Goal: Find contact information: Obtain details needed to contact an individual or organization

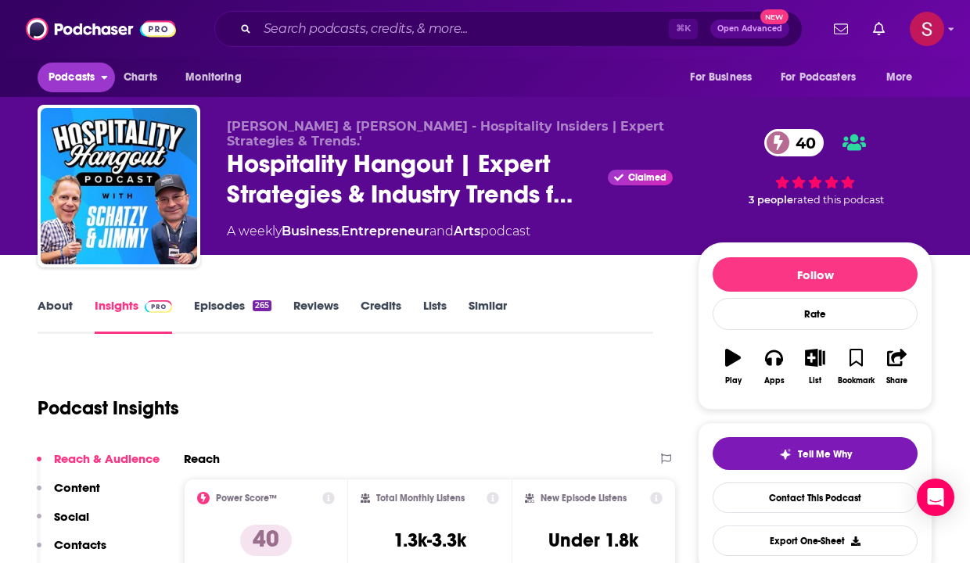
click at [69, 78] on span "Podcasts" at bounding box center [71, 77] width 46 height 22
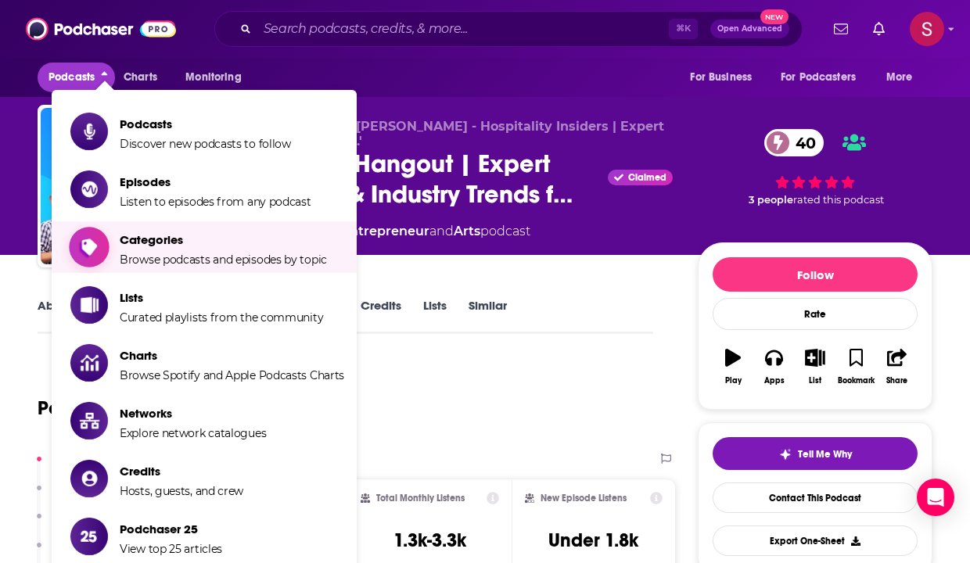
click at [153, 238] on span "Categories" at bounding box center [223, 239] width 207 height 15
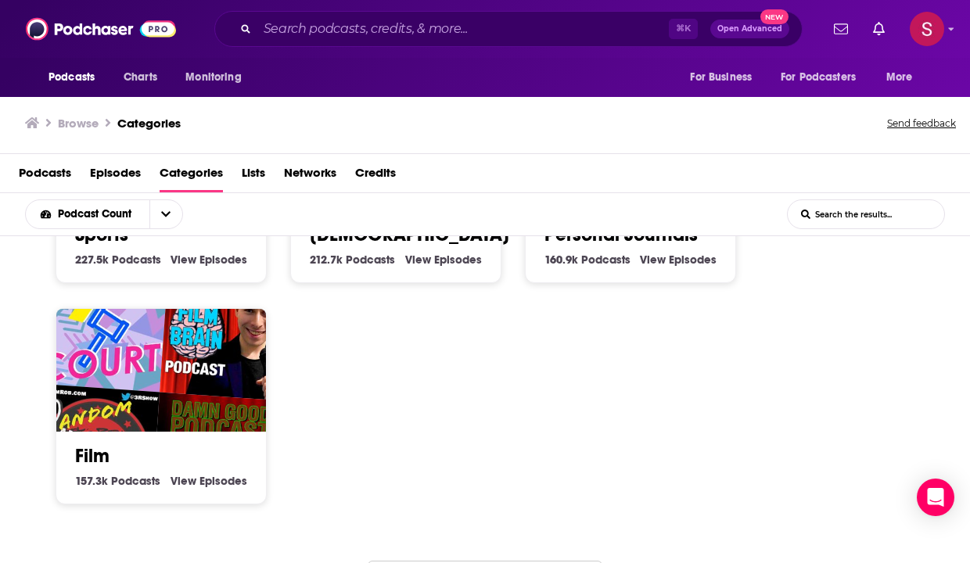
scroll to position [1068, 0]
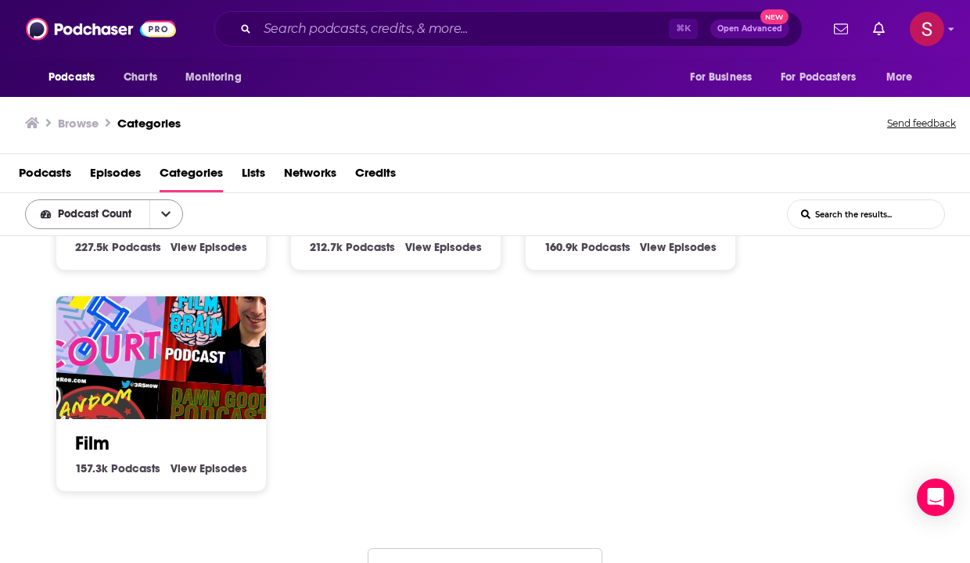
click at [163, 214] on icon "open menu" at bounding box center [165, 214] width 9 height 11
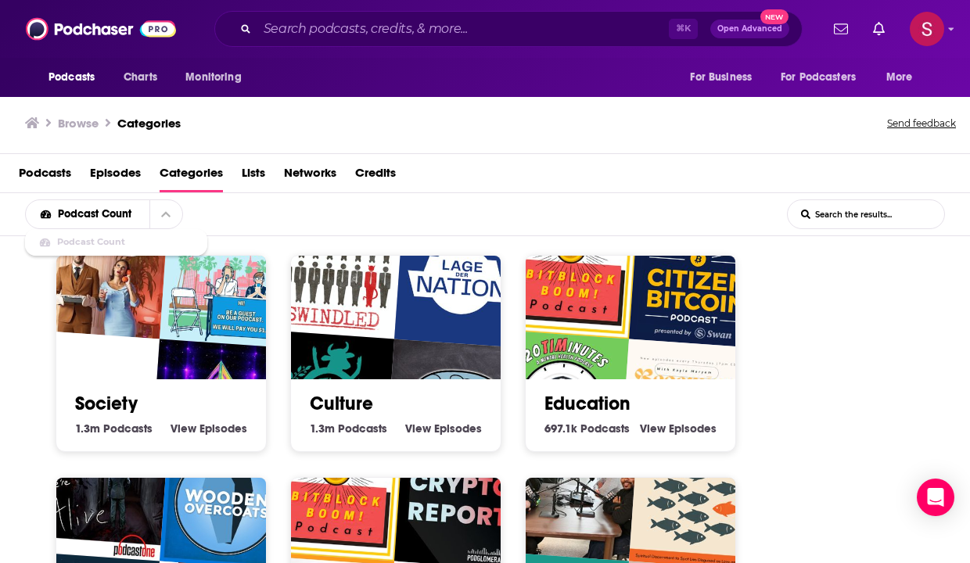
click at [260, 176] on span "Lists" at bounding box center [253, 176] width 23 height 32
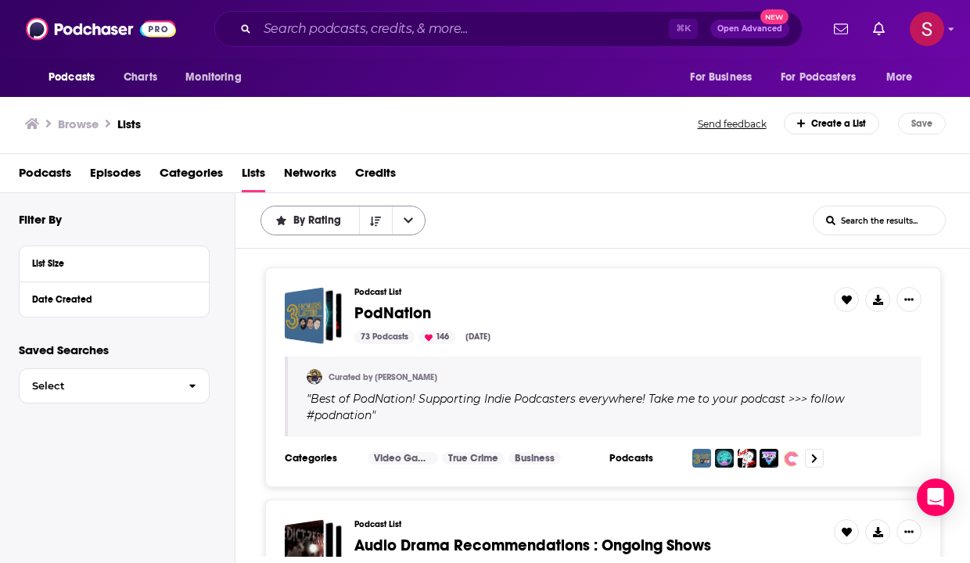
click at [404, 221] on icon "open menu" at bounding box center [408, 220] width 9 height 11
click at [465, 216] on div "By Rating By Rating Trending List Search Input Search the results..." at bounding box center [536, 221] width 552 height 30
click at [54, 174] on span "Podcasts" at bounding box center [45, 176] width 52 height 32
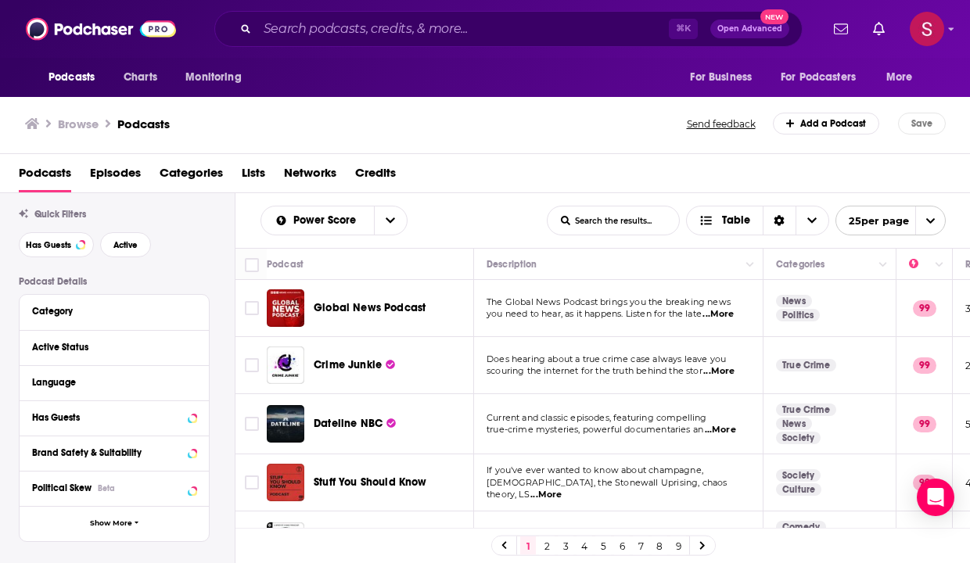
scroll to position [58, 0]
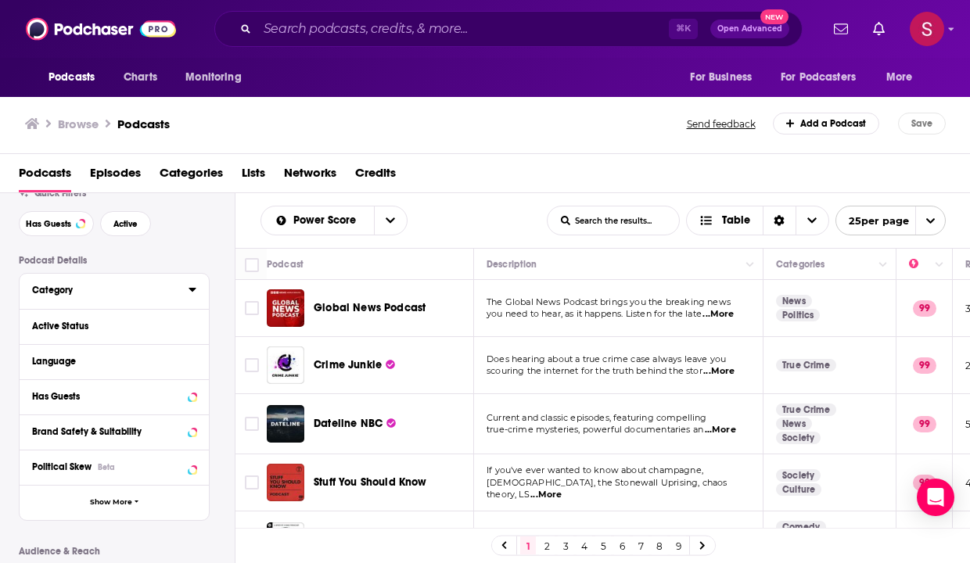
click at [189, 292] on icon at bounding box center [192, 289] width 8 height 13
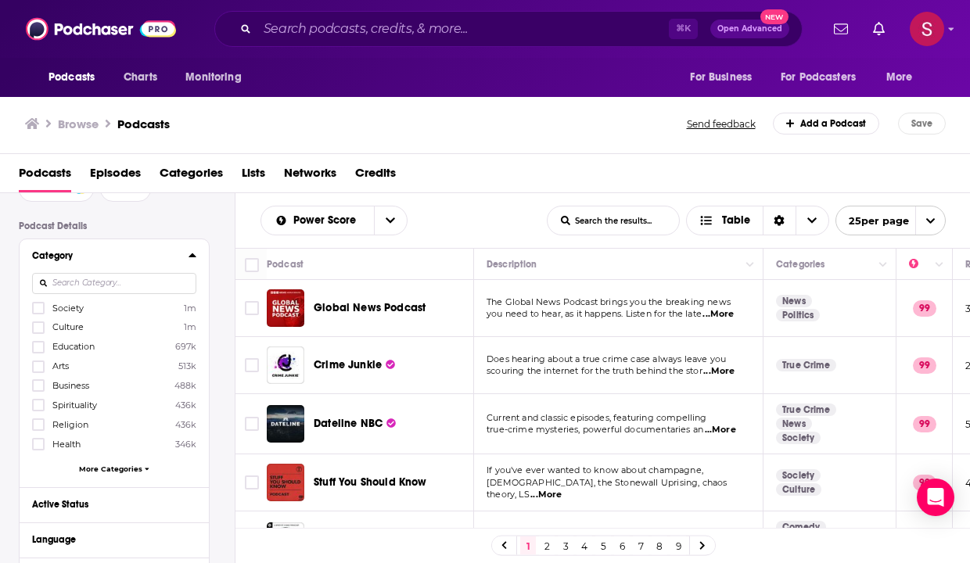
scroll to position [95, 0]
click at [115, 468] on span "More Categories" at bounding box center [110, 466] width 63 height 9
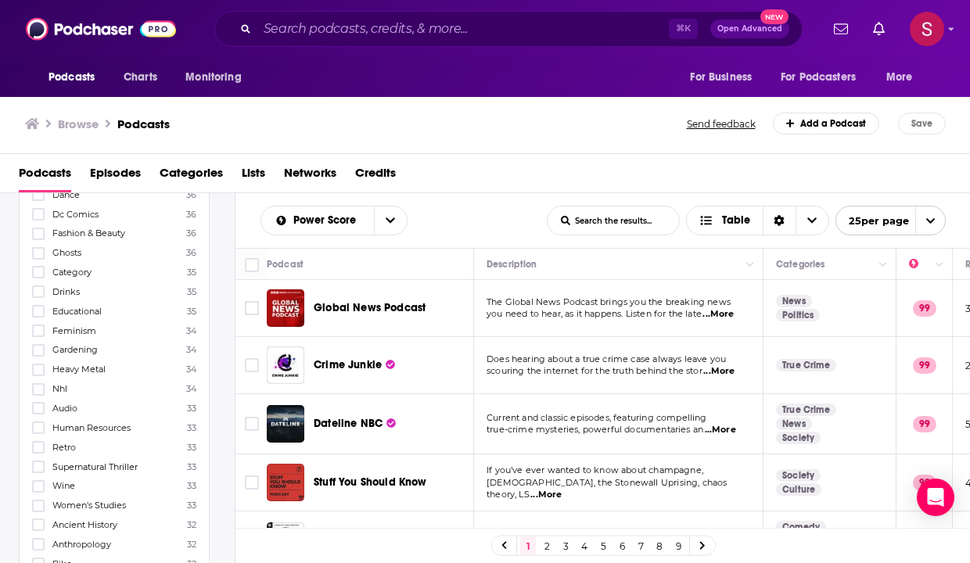
scroll to position [5201, 0]
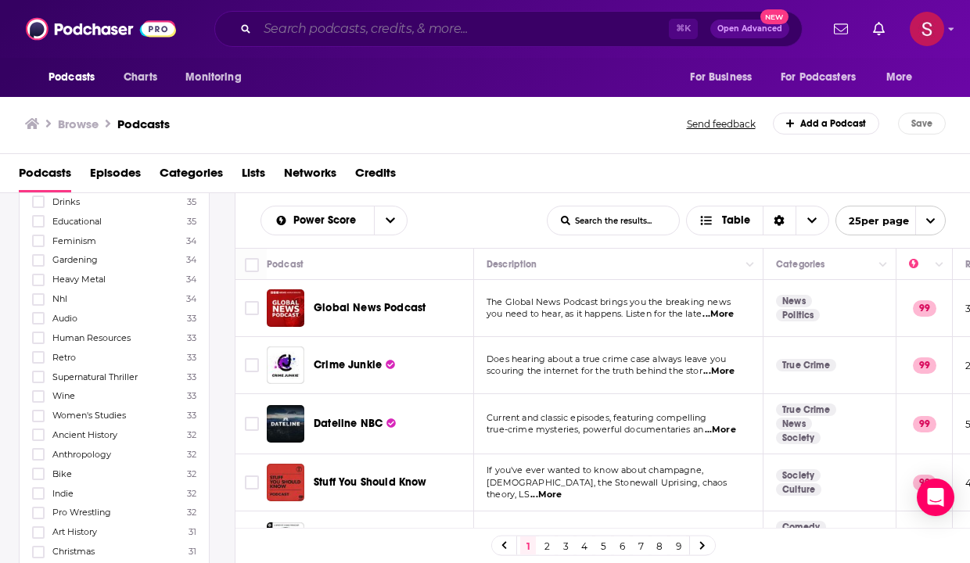
click at [288, 40] on input "Search podcasts, credits, & more..." at bounding box center [462, 28] width 411 height 25
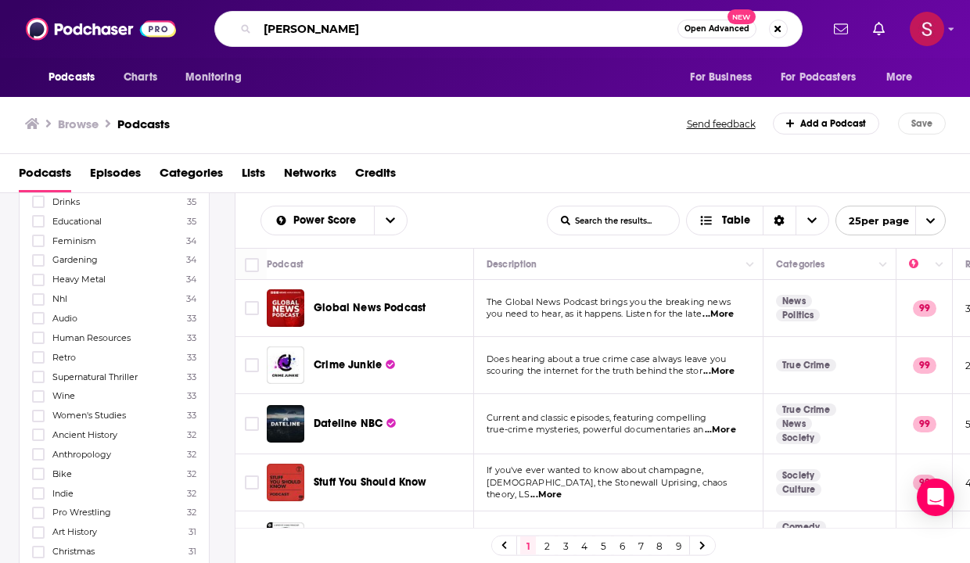
type input "[PERSON_NAME]"
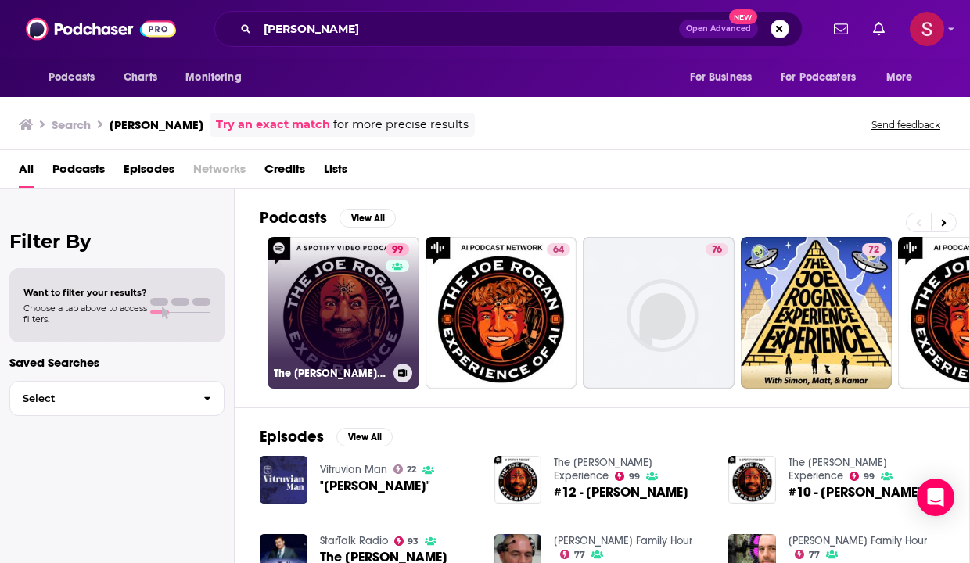
click at [336, 303] on link "99 The [PERSON_NAME] Experience" at bounding box center [343, 313] width 152 height 152
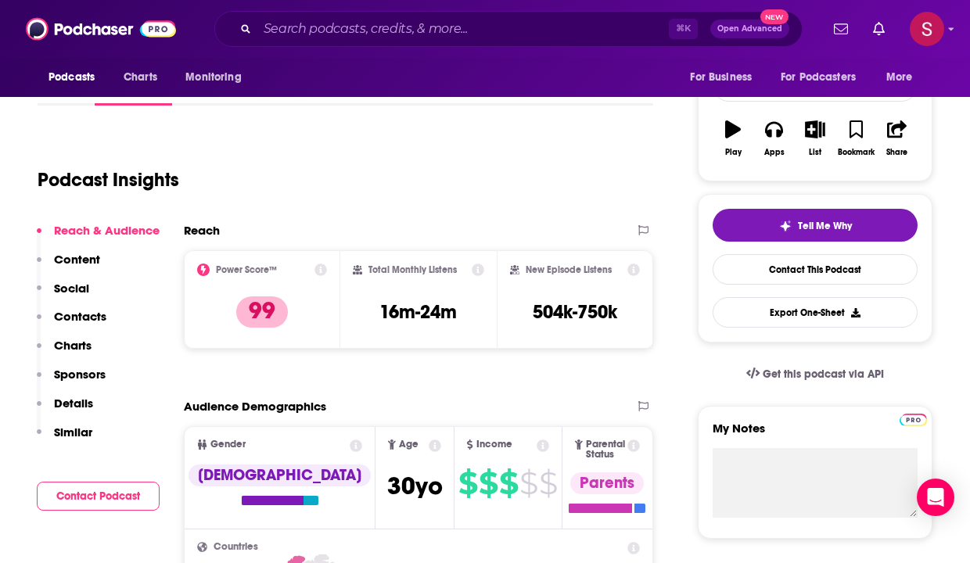
scroll to position [219, 0]
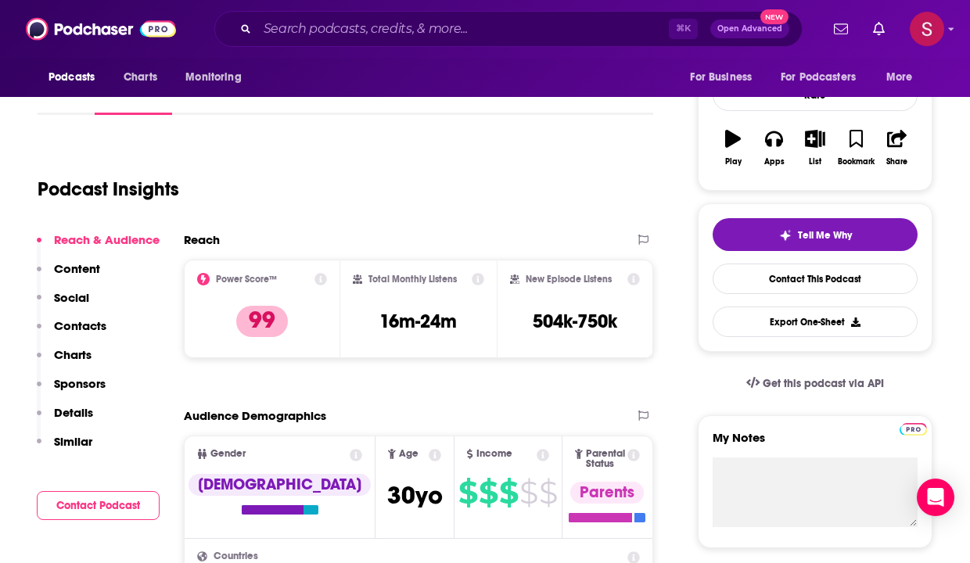
click at [72, 325] on p "Contacts" at bounding box center [80, 325] width 52 height 15
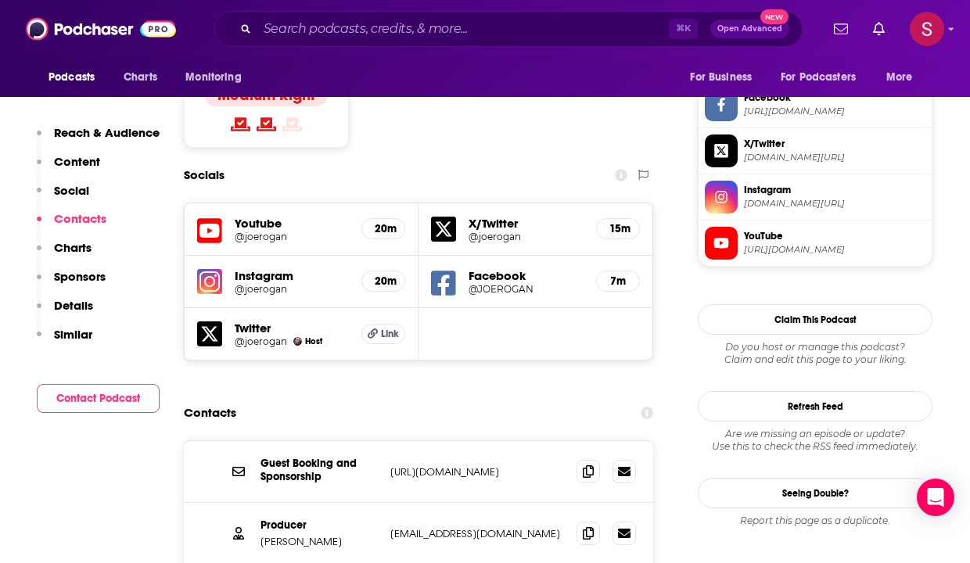
scroll to position [1404, 0]
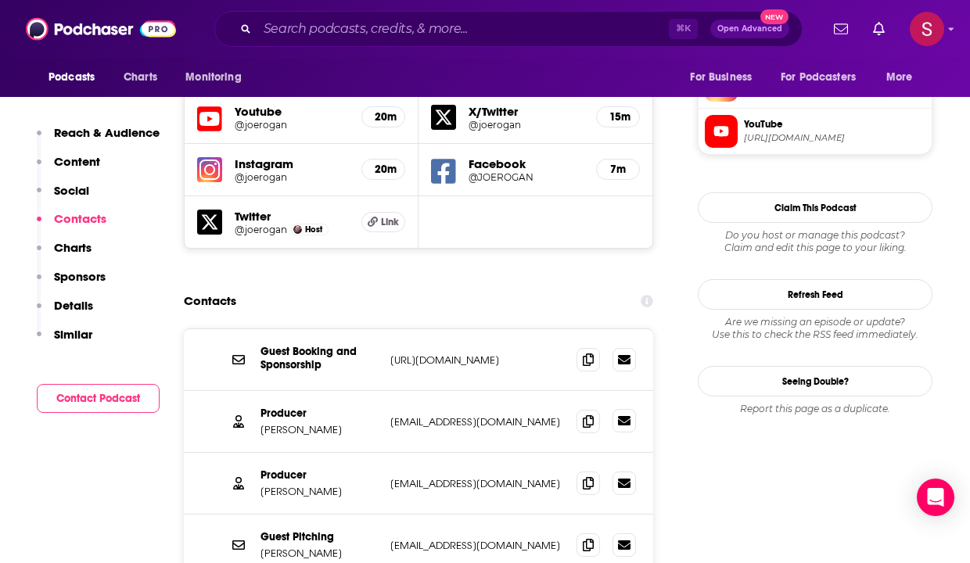
click at [630, 416] on icon at bounding box center [624, 420] width 13 height 9
click at [594, 409] on span at bounding box center [587, 420] width 23 height 23
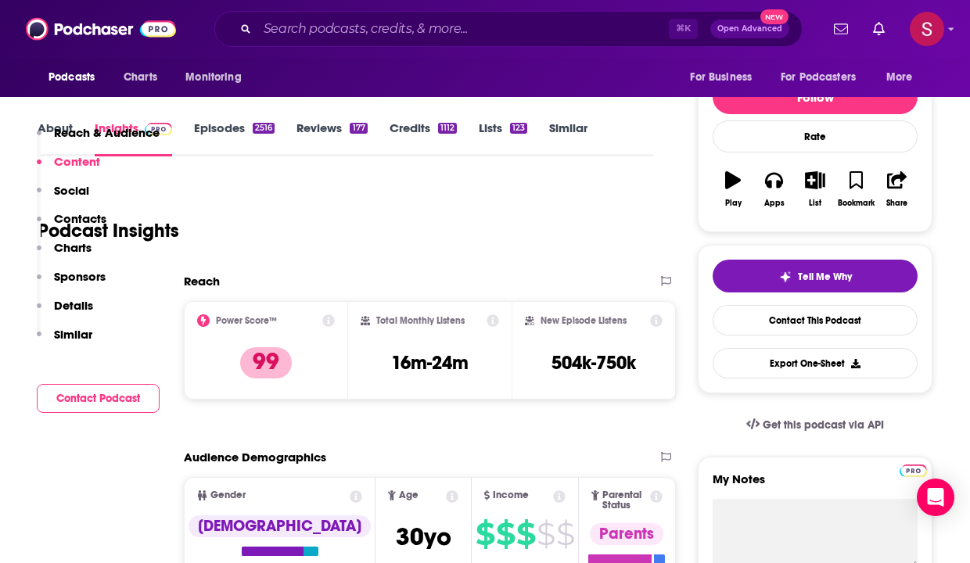
scroll to position [0, 0]
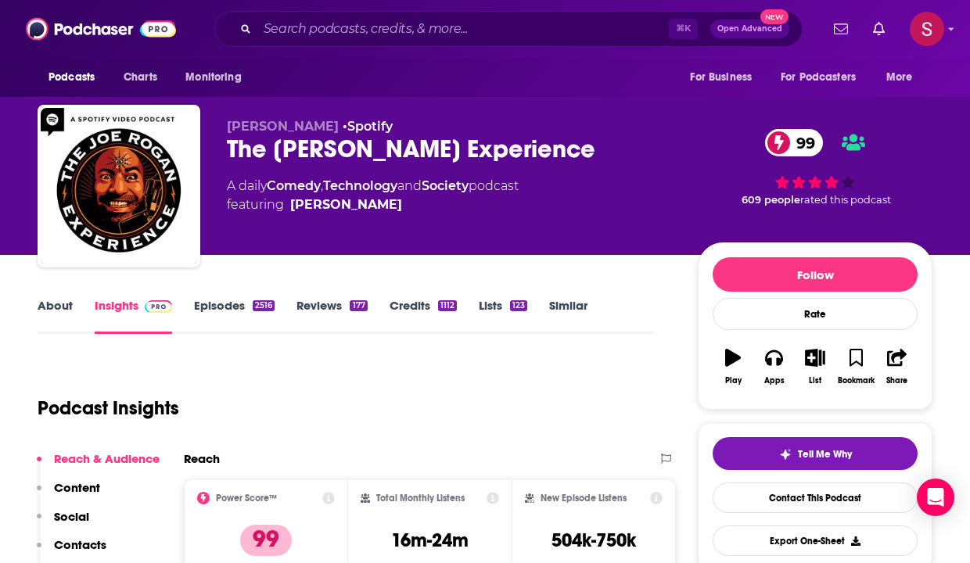
click at [565, 309] on link "Similar" at bounding box center [568, 316] width 38 height 36
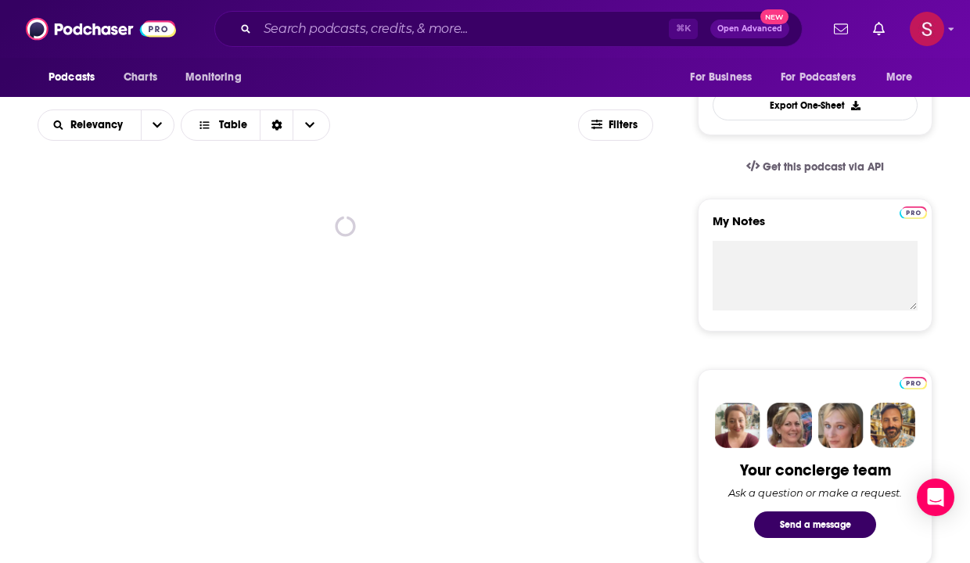
scroll to position [438, 0]
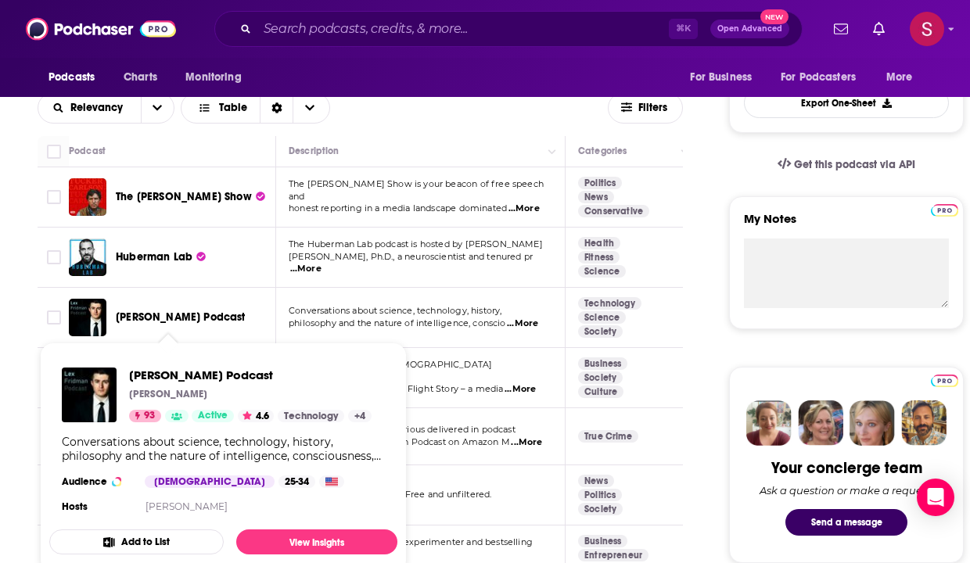
click at [181, 319] on span "[PERSON_NAME] Podcast" at bounding box center [181, 317] width 130 height 13
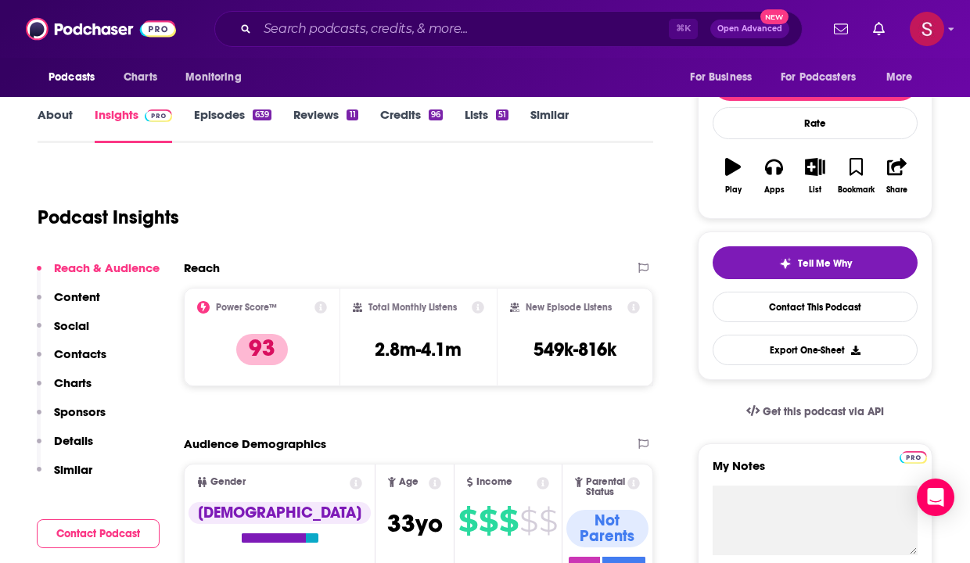
scroll to position [190, 0]
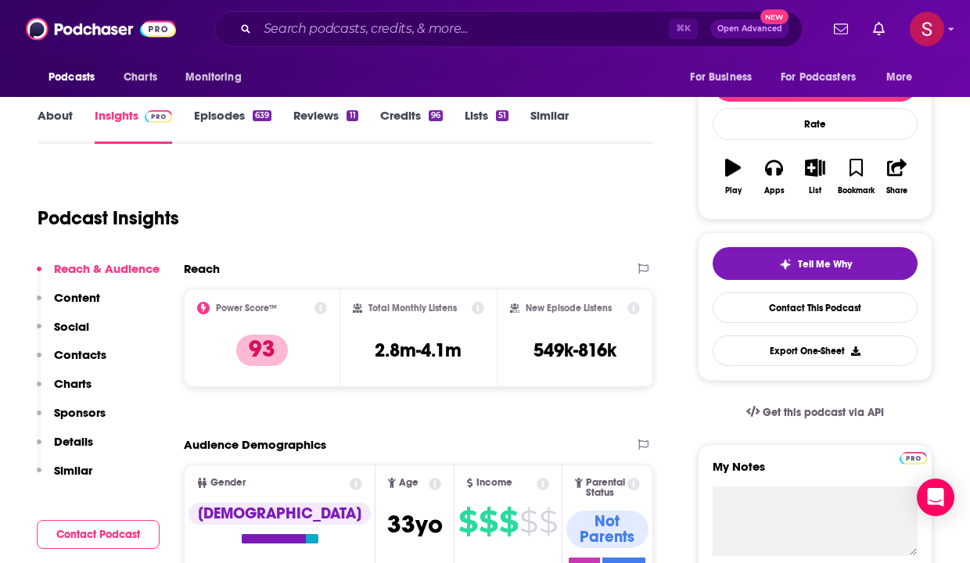
click at [87, 354] on p "Contacts" at bounding box center [80, 354] width 52 height 15
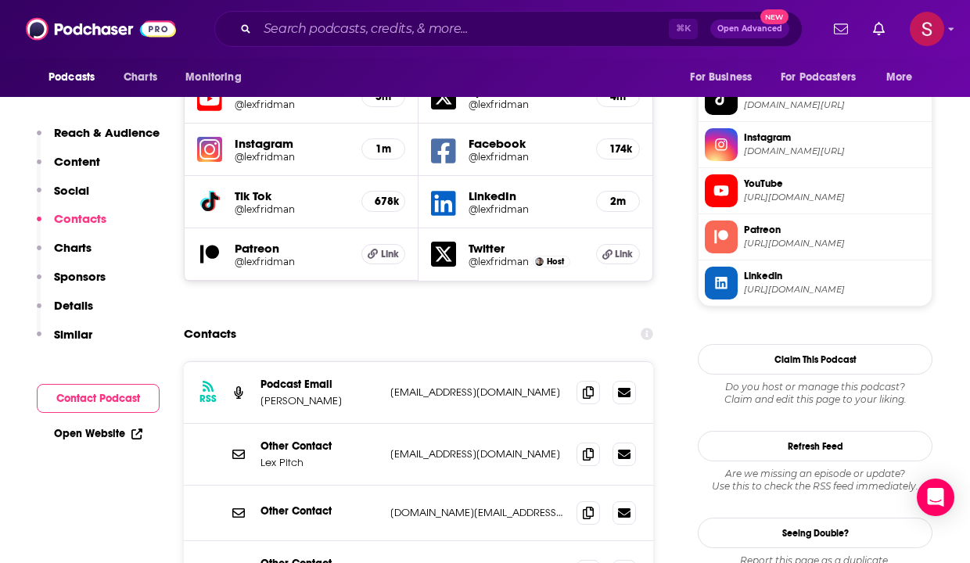
scroll to position [1438, 0]
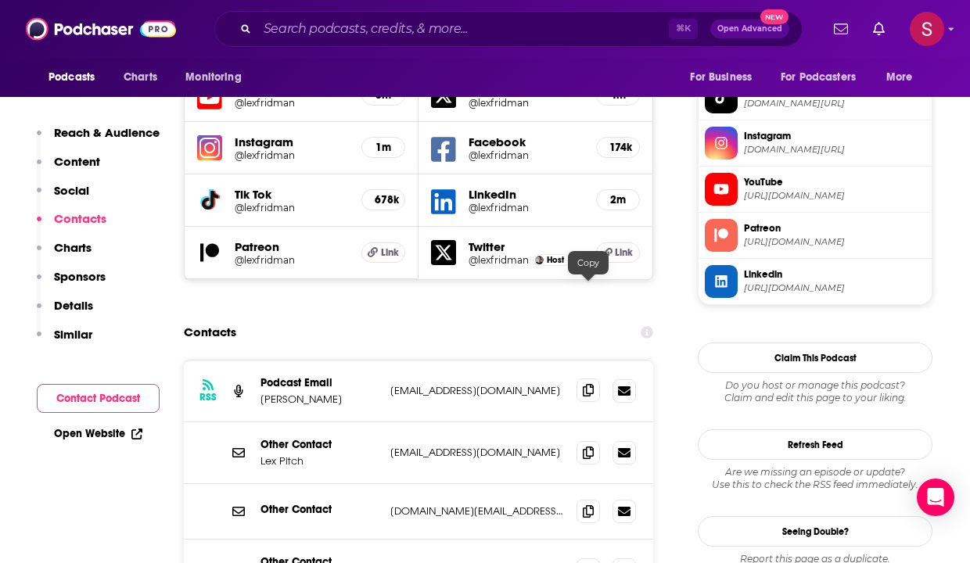
click at [587, 384] on icon at bounding box center [588, 390] width 11 height 13
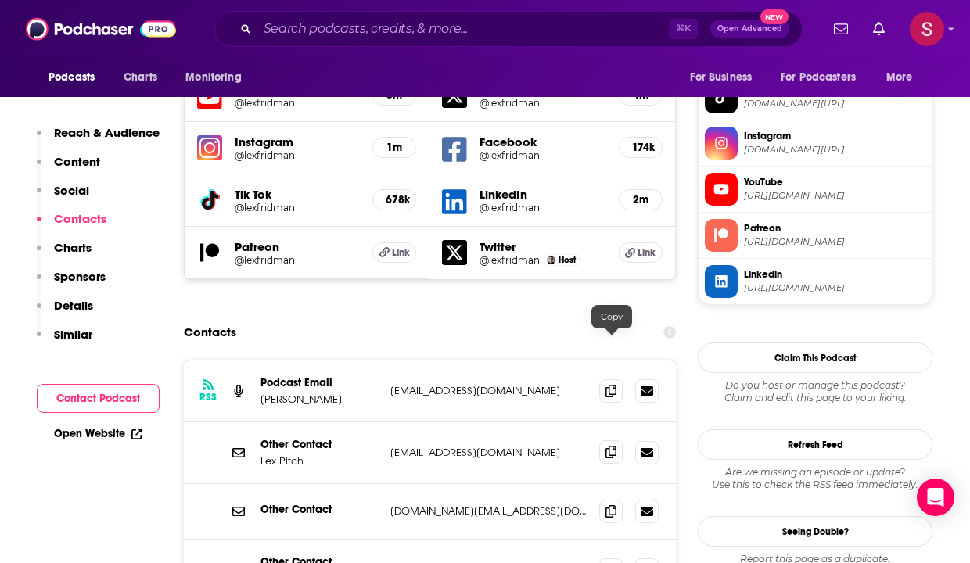
click at [612, 446] on icon at bounding box center [610, 452] width 11 height 13
click at [612, 504] on icon at bounding box center [610, 510] width 11 height 13
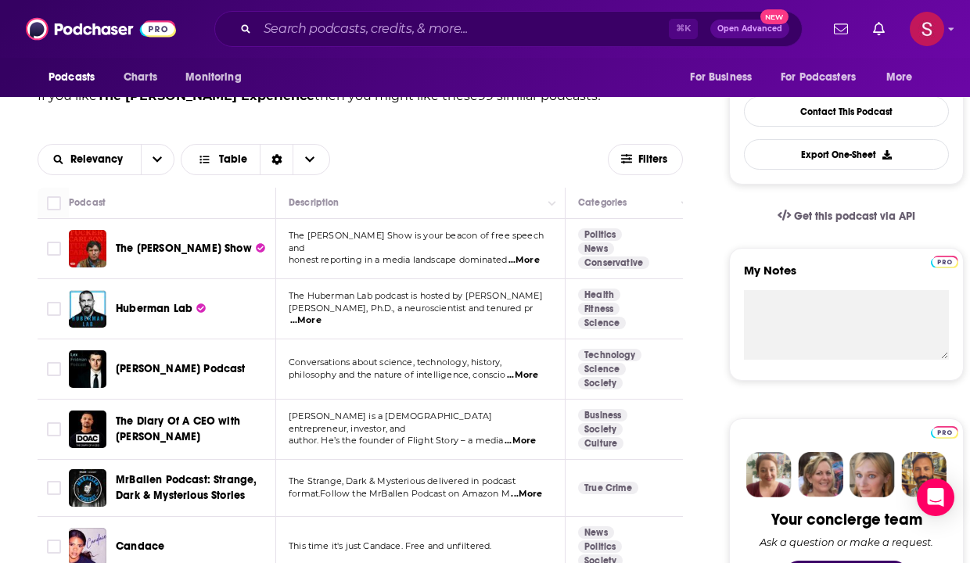
scroll to position [392, 0]
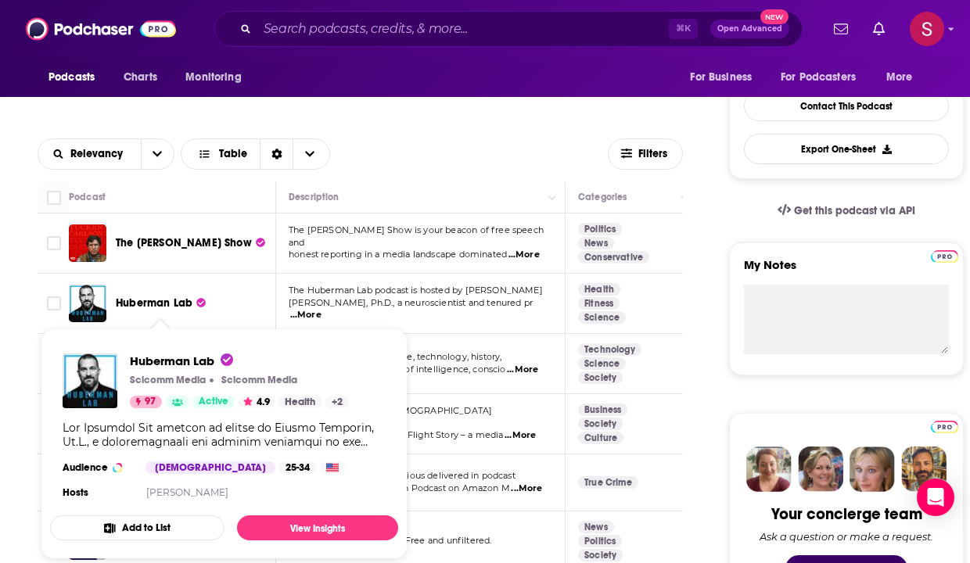
click at [151, 300] on span "Huberman Lab" at bounding box center [154, 302] width 77 height 13
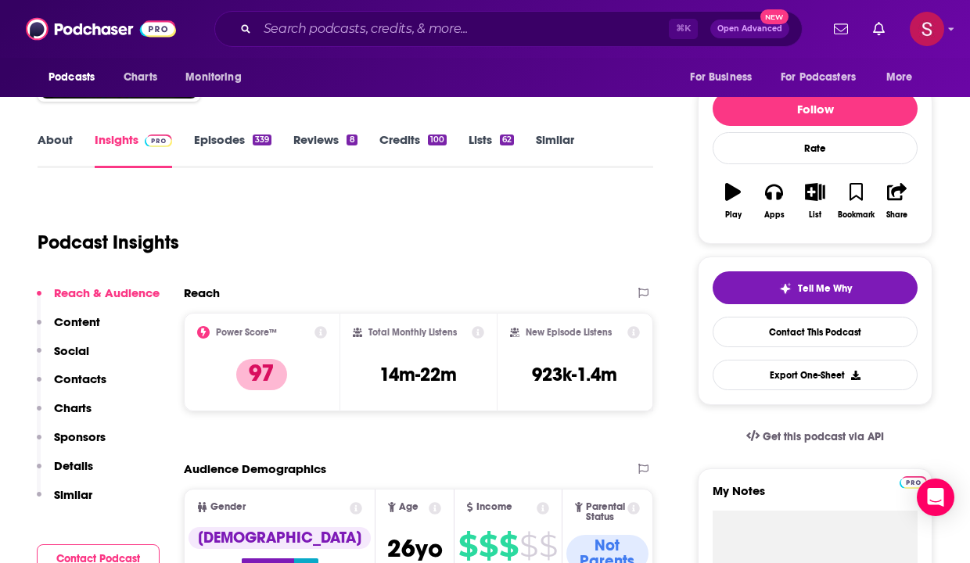
scroll to position [167, 0]
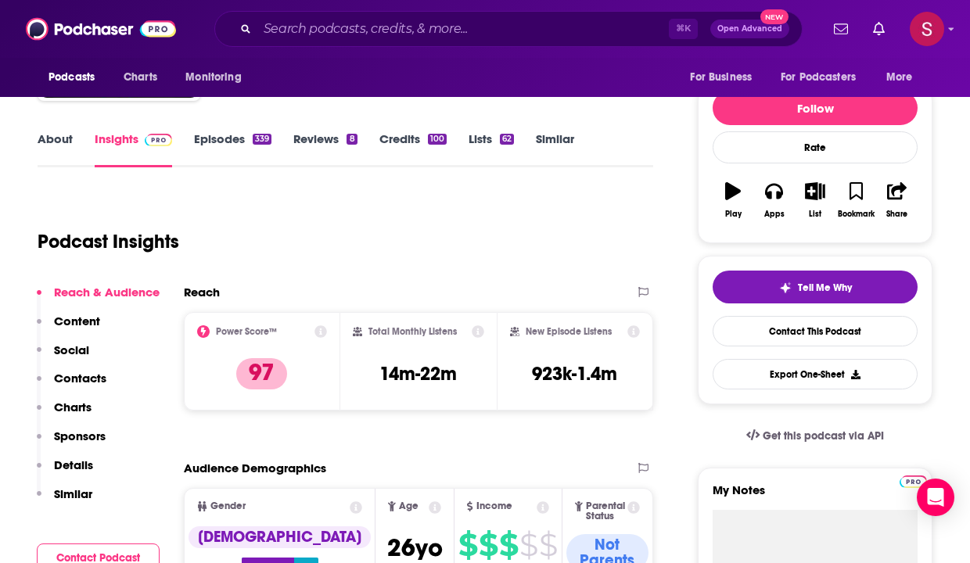
click at [94, 379] on p "Contacts" at bounding box center [80, 378] width 52 height 15
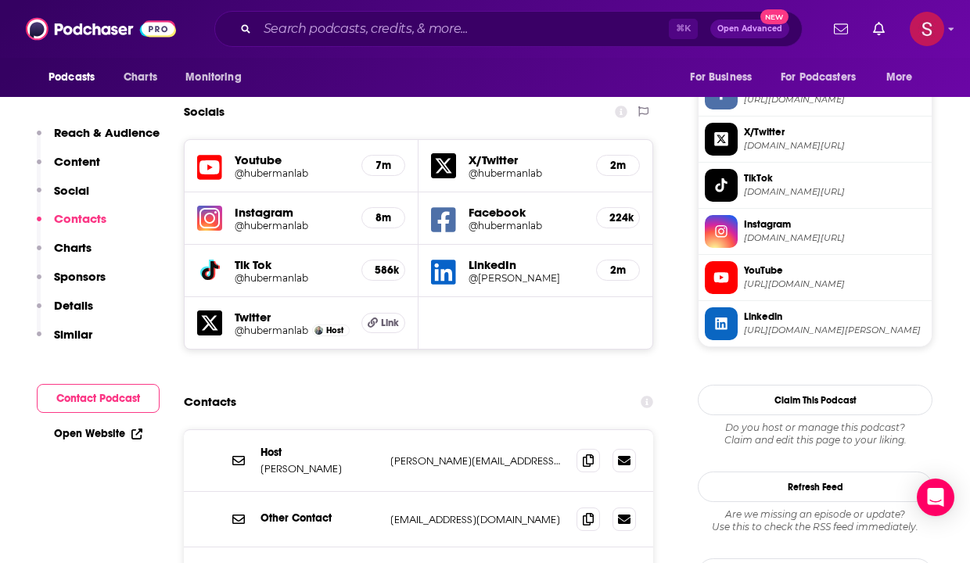
scroll to position [1420, 0]
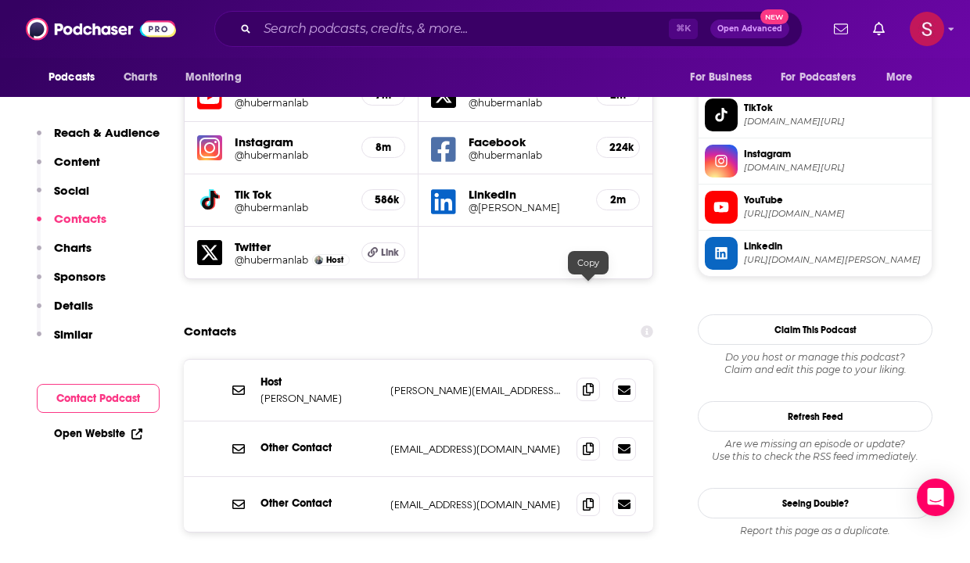
click at [590, 383] on icon at bounding box center [588, 389] width 11 height 13
click at [590, 442] on icon at bounding box center [588, 448] width 11 height 13
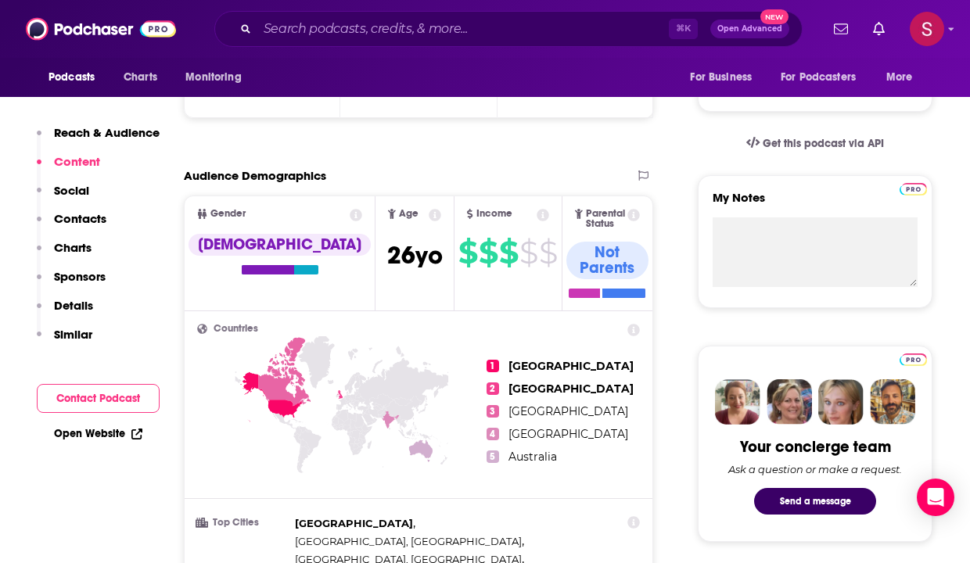
scroll to position [386, 0]
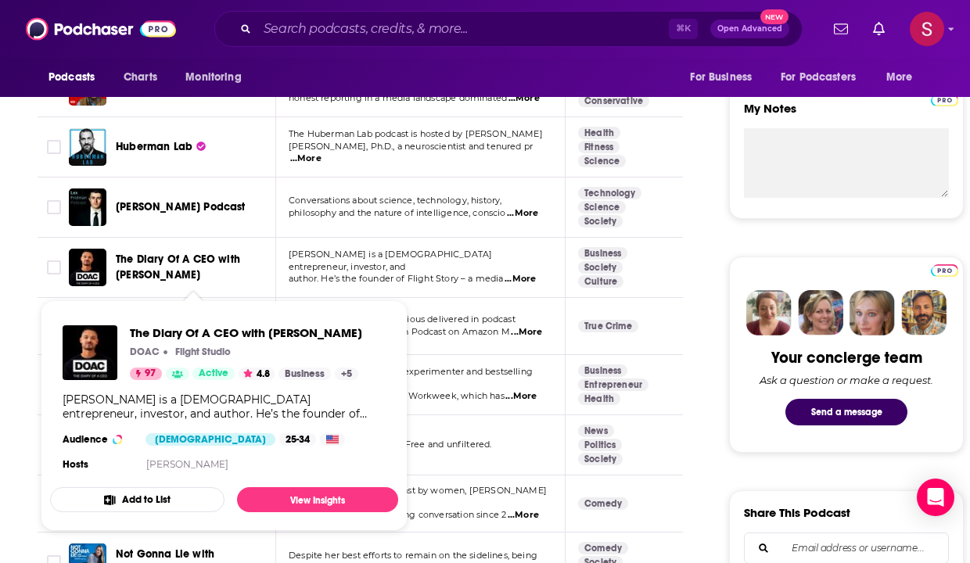
scroll to position [551, 0]
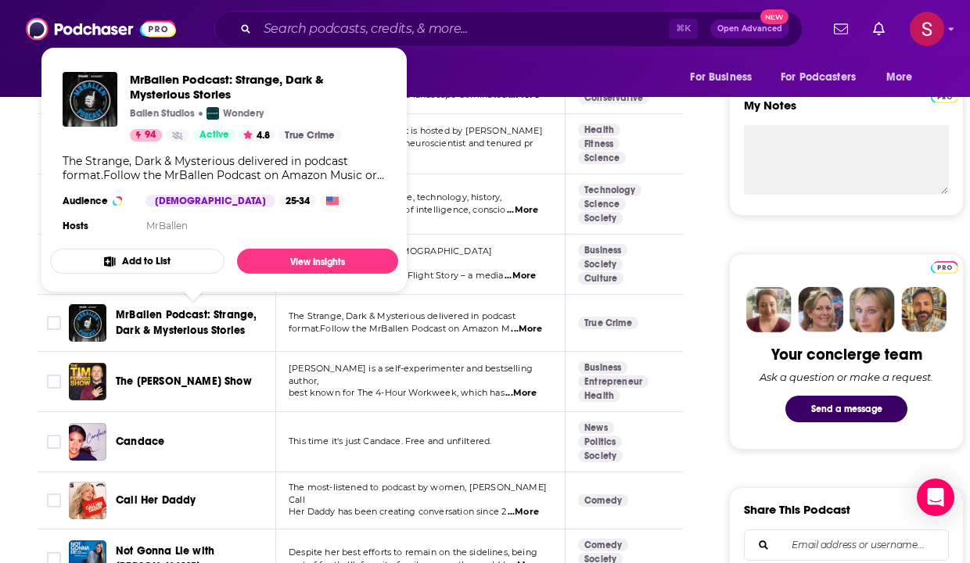
click at [226, 317] on span "MrBallen Podcast: Strange, Dark & Mysterious Stories" at bounding box center [186, 322] width 141 height 29
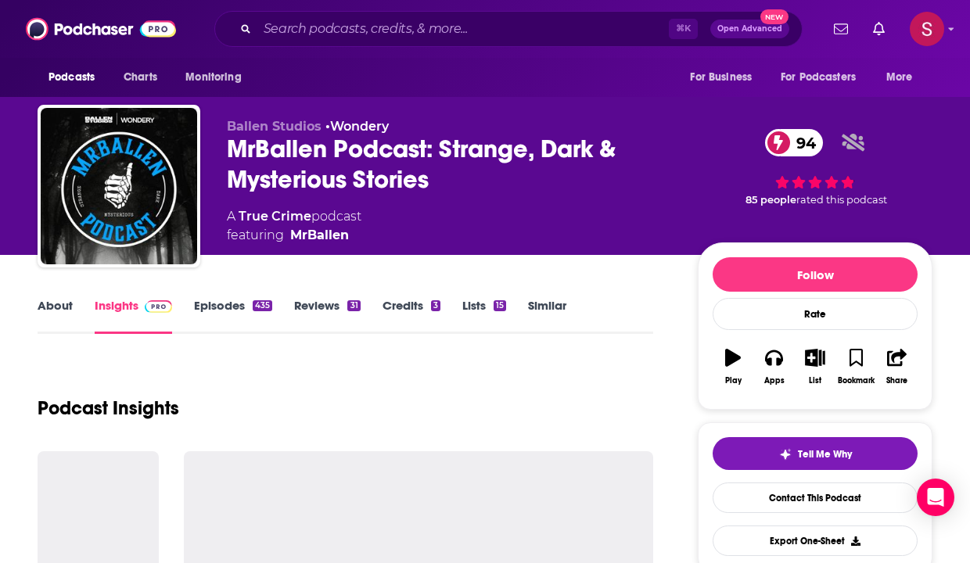
click at [234, 146] on div "MrBallen Podcast: Strange, Dark & Mysterious Stories 94" at bounding box center [450, 164] width 446 height 61
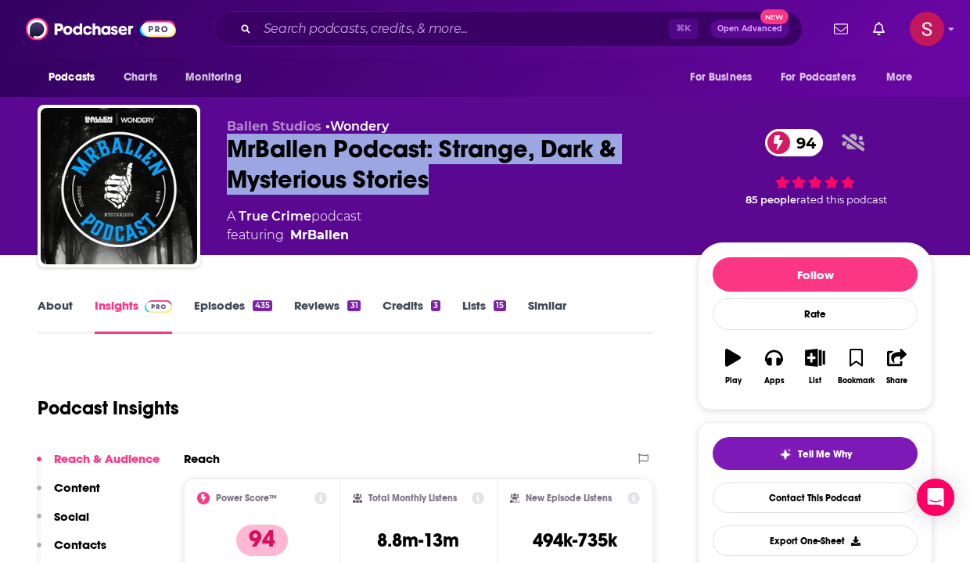
drag, startPoint x: 234, startPoint y: 146, endPoint x: 414, endPoint y: 175, distance: 182.2
click at [414, 175] on div "MrBallen Podcast: Strange, Dark & Mysterious Stories 94" at bounding box center [450, 164] width 446 height 61
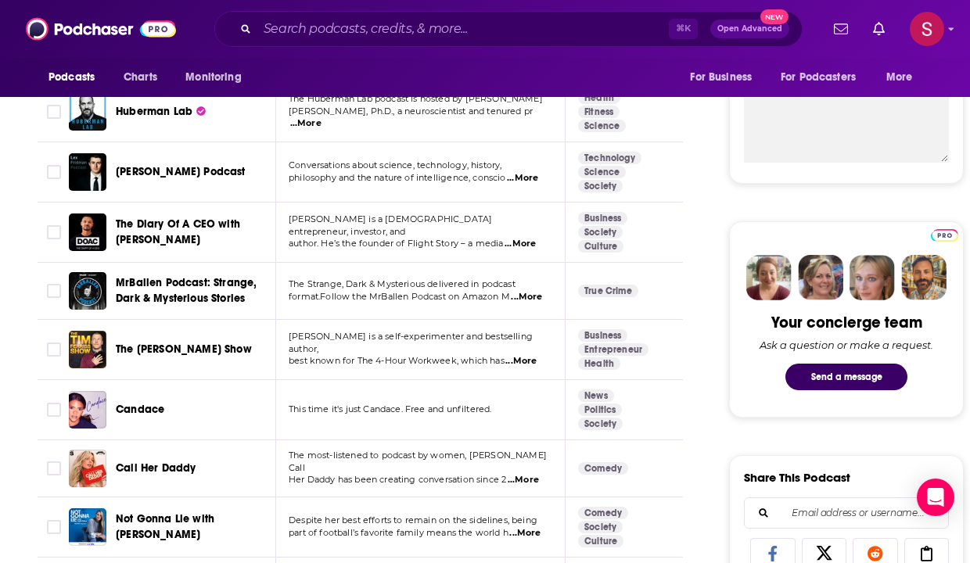
scroll to position [579, 0]
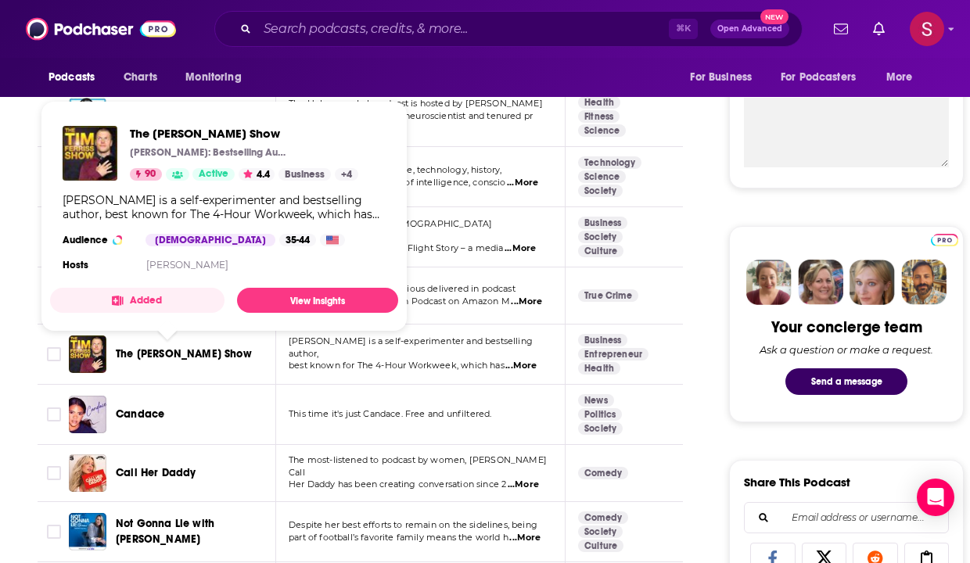
click at [166, 353] on span "The [PERSON_NAME] Show" at bounding box center [184, 353] width 136 height 13
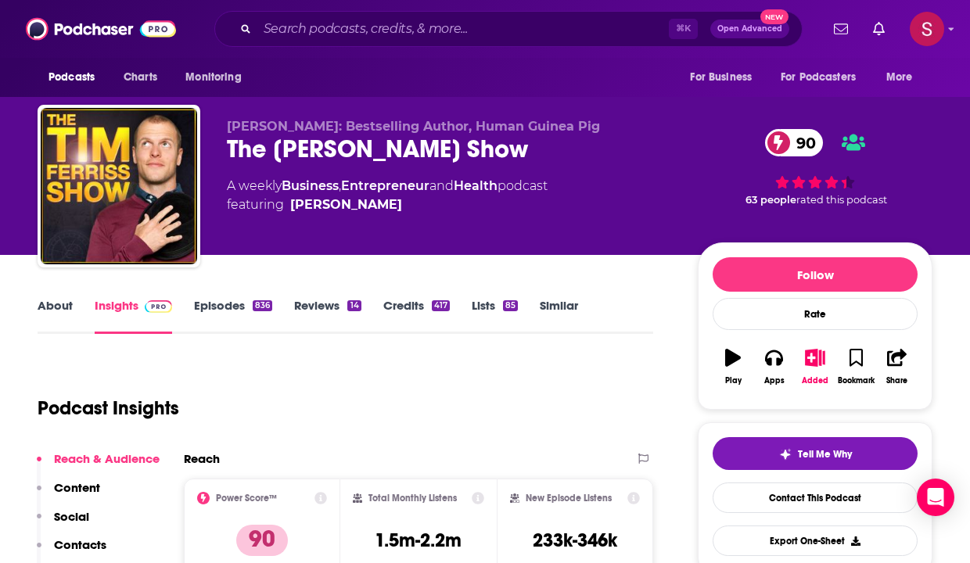
click at [244, 145] on div "The [PERSON_NAME] Show 90" at bounding box center [450, 149] width 446 height 31
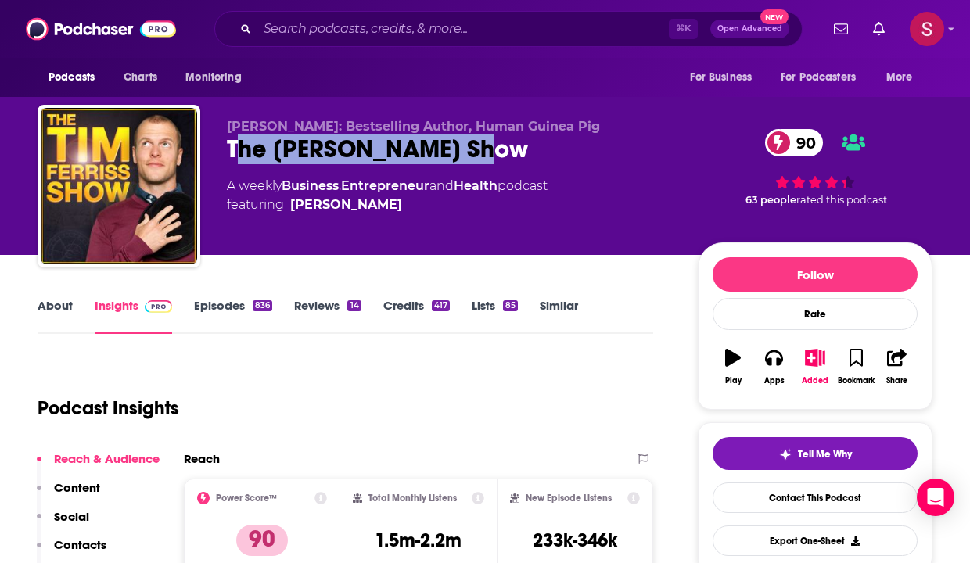
drag, startPoint x: 244, startPoint y: 146, endPoint x: 464, endPoint y: 146, distance: 219.8
click at [464, 146] on div "The [PERSON_NAME] Show 90" at bounding box center [450, 149] width 446 height 31
copy h2 "he [PERSON_NAME] Show"
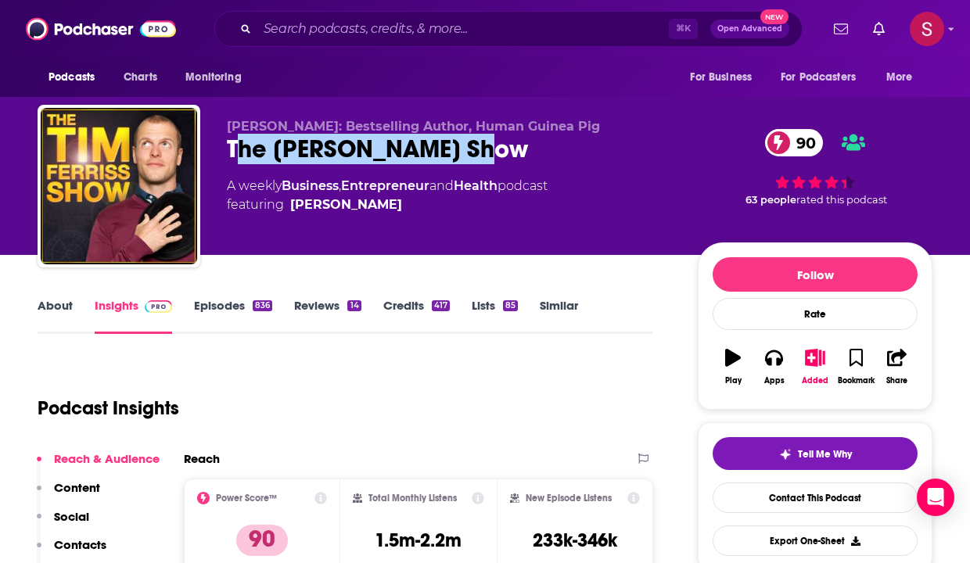
scroll to position [349, 0]
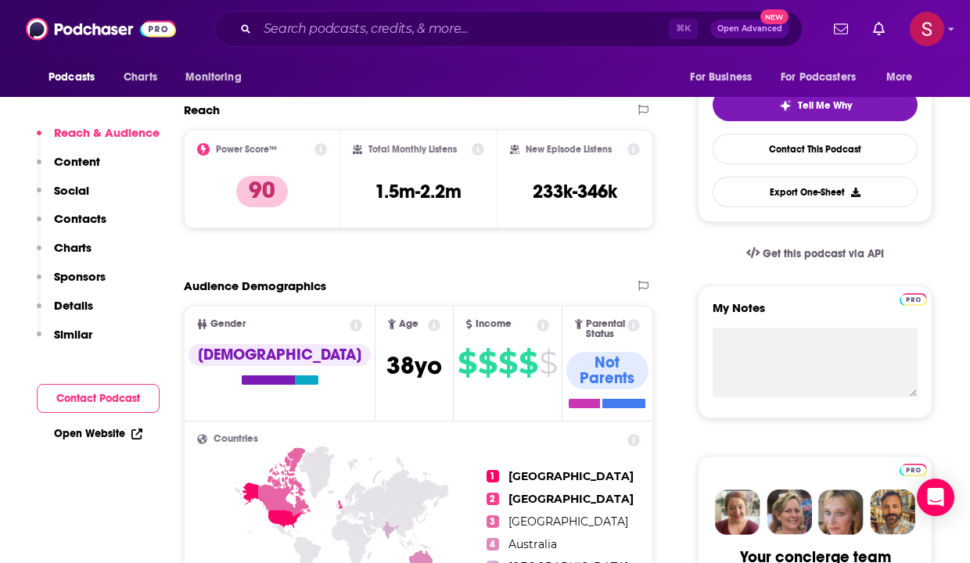
click at [80, 229] on button "Contacts" at bounding box center [72, 225] width 70 height 29
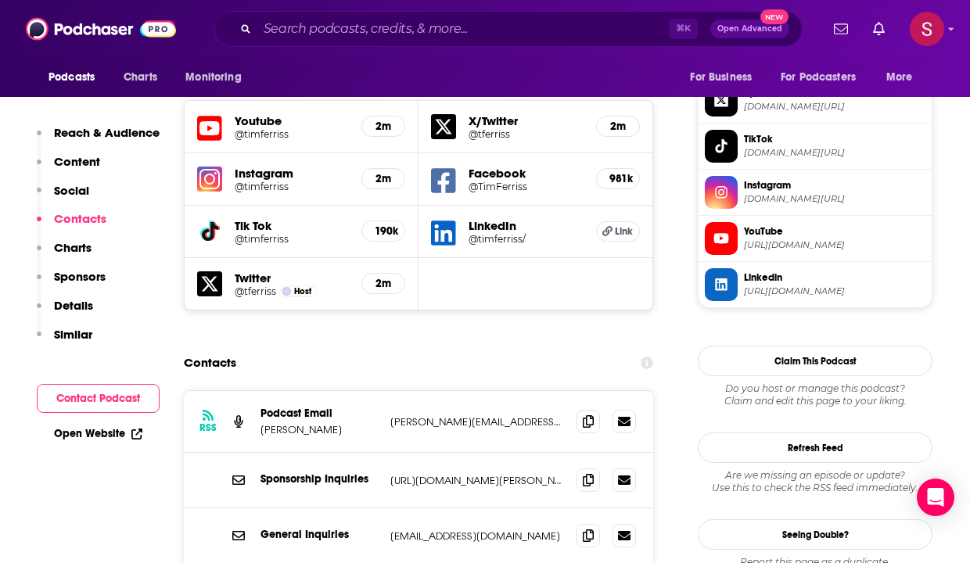
scroll to position [1420, 0]
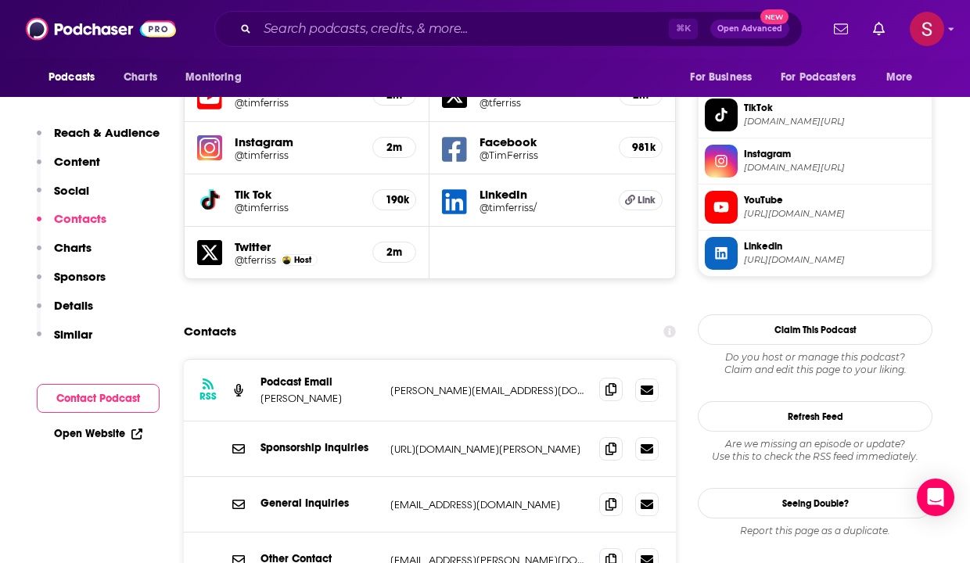
click at [595, 360] on div "RSS Podcast Email [PERSON_NAME] [PERSON_NAME][EMAIL_ADDRESS][DOMAIN_NAME] [PERS…" at bounding box center [430, 391] width 492 height 62
click at [612, 383] on icon at bounding box center [610, 389] width 11 height 13
click at [609, 497] on icon at bounding box center [610, 503] width 11 height 13
